Goal: Check status: Check status

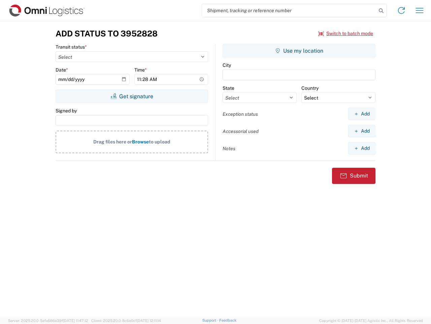
click at [289, 10] on input "search" at bounding box center [289, 10] width 175 height 13
click at [381, 11] on icon at bounding box center [381, 10] width 9 height 9
click at [402, 10] on icon at bounding box center [401, 10] width 11 height 11
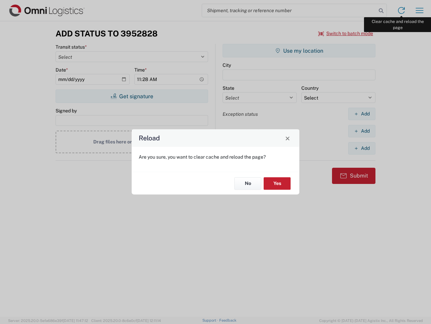
click at [420, 10] on div "Reload Are you sure, you want to clear cache and reload the page? No Yes" at bounding box center [215, 162] width 431 height 324
click at [346, 33] on div "Reload Are you sure, you want to clear cache and reload the page? No Yes" at bounding box center [215, 162] width 431 height 324
click at [132, 96] on div "Reload Are you sure, you want to clear cache and reload the page? No Yes" at bounding box center [215, 162] width 431 height 324
click at [299, 51] on div "Reload Are you sure, you want to clear cache and reload the page? No Yes" at bounding box center [215, 162] width 431 height 324
click at [362, 114] on div "Reload Are you sure, you want to clear cache and reload the page? No Yes" at bounding box center [215, 162] width 431 height 324
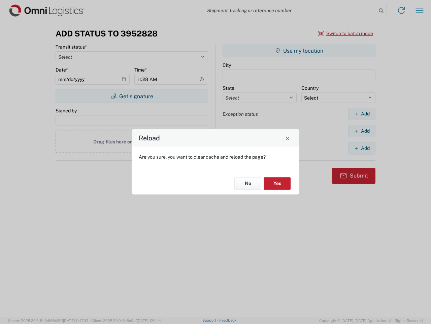
click at [362, 131] on div "Reload Are you sure, you want to clear cache and reload the page? No Yes" at bounding box center [215, 162] width 431 height 324
click at [362, 148] on div "Reload Are you sure, you want to clear cache and reload the page? No Yes" at bounding box center [215, 162] width 431 height 324
